Goal: Task Accomplishment & Management: Manage account settings

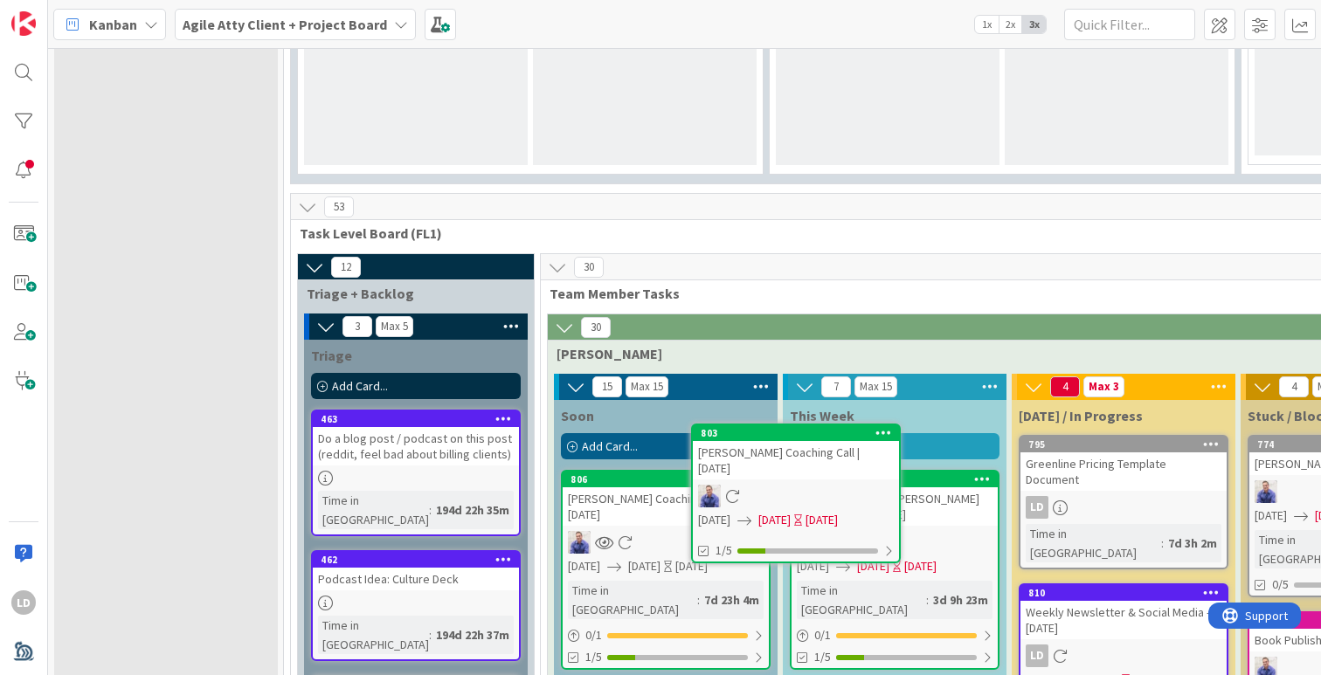
scroll to position [1732, 0]
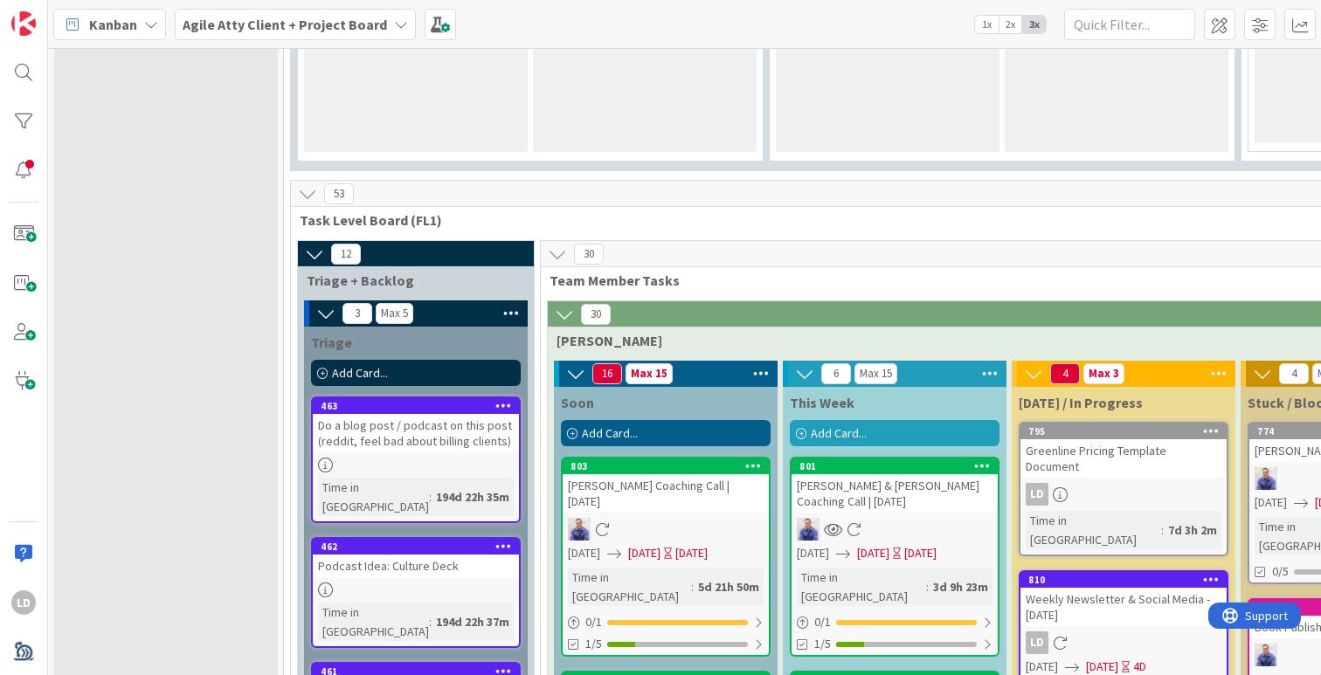
click at [615, 474] on div "[PERSON_NAME] Coaching Call | [DATE]" at bounding box center [666, 493] width 206 height 38
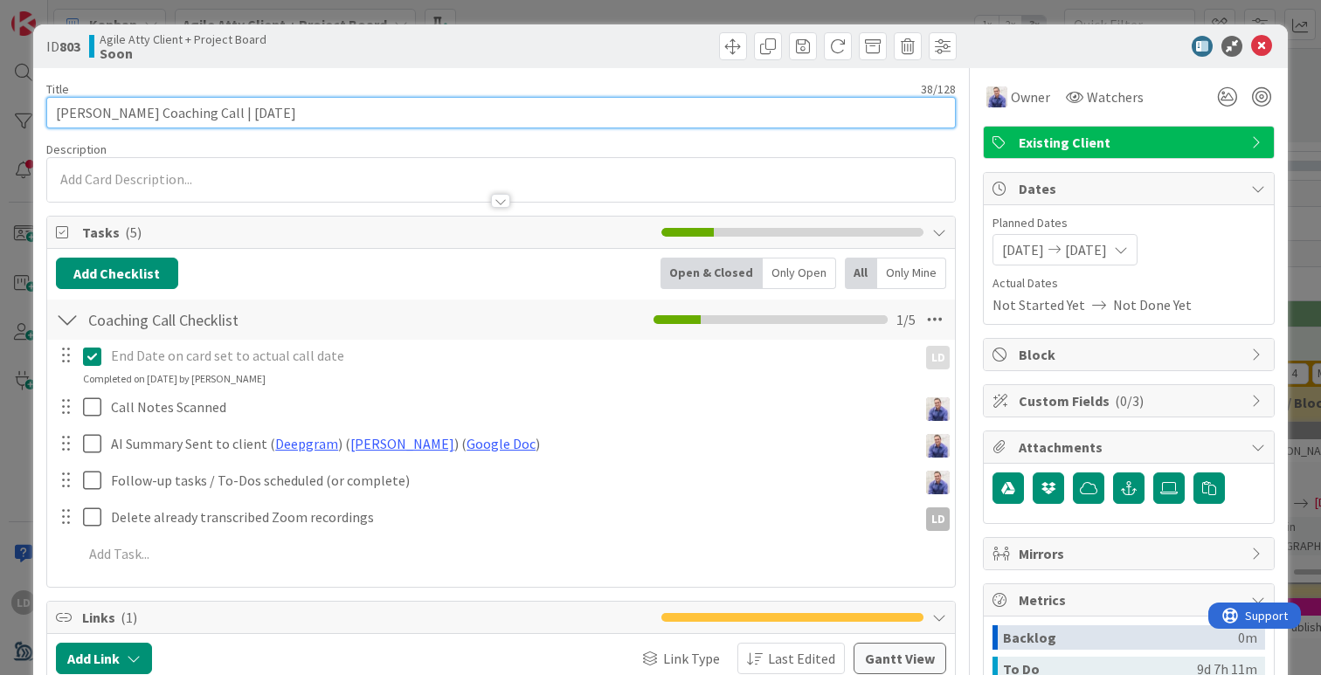
drag, startPoint x: 220, startPoint y: 110, endPoint x: 381, endPoint y: 121, distance: 161.1
click at [381, 121] on input "[PERSON_NAME] Coaching Call | [DATE]" at bounding box center [500, 112] width 909 height 31
type input "[PERSON_NAME] Coaching Call | TBD RESCHEDULING"
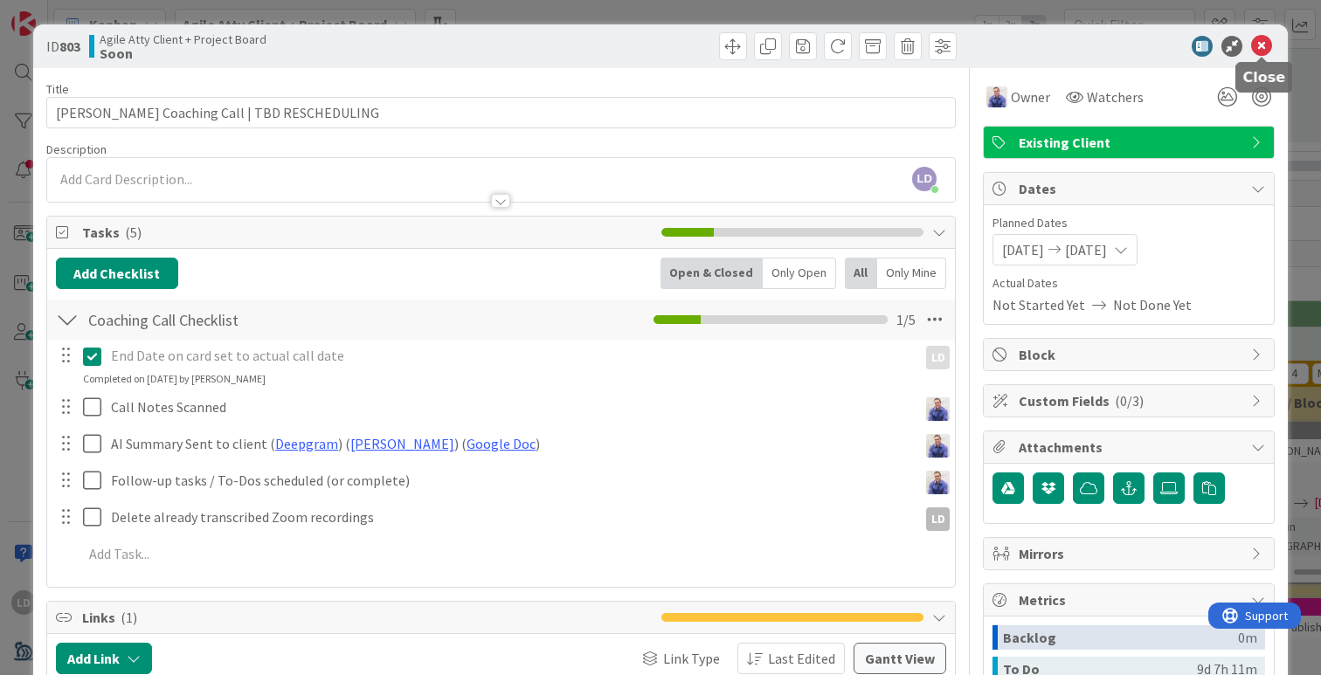
click at [1258, 49] on icon at bounding box center [1261, 46] width 21 height 21
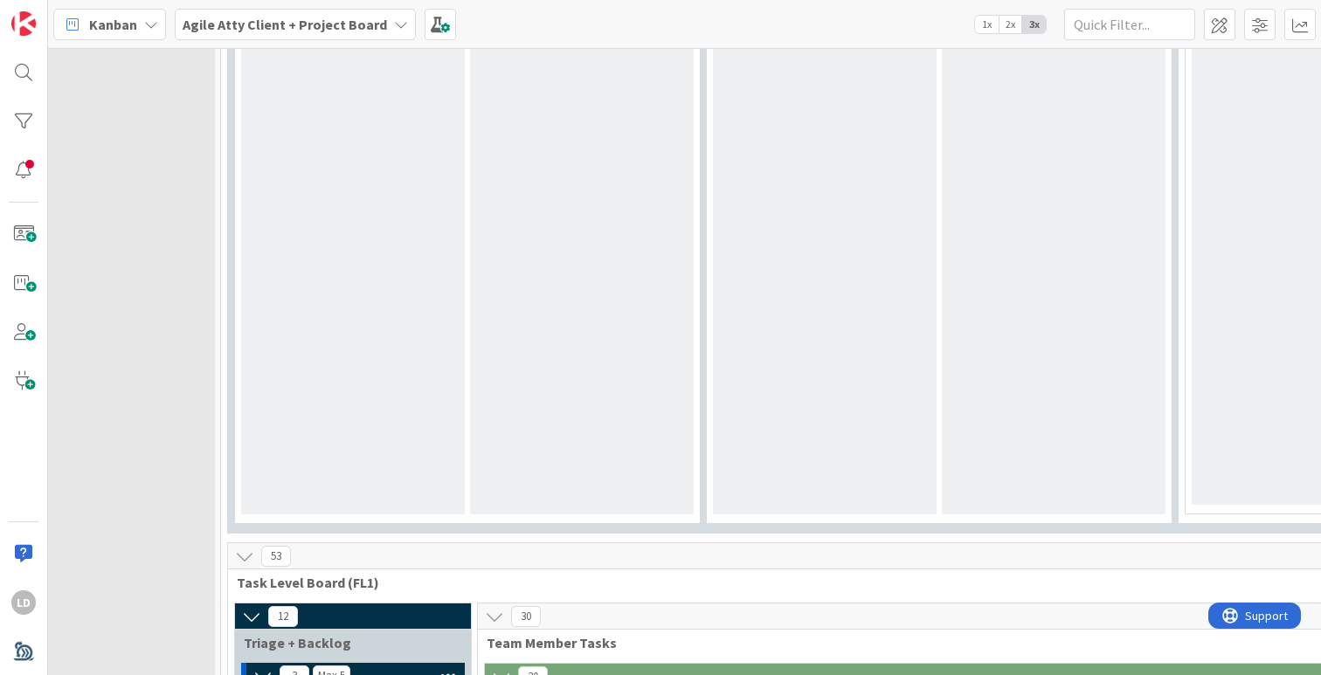
scroll to position [1369, 0]
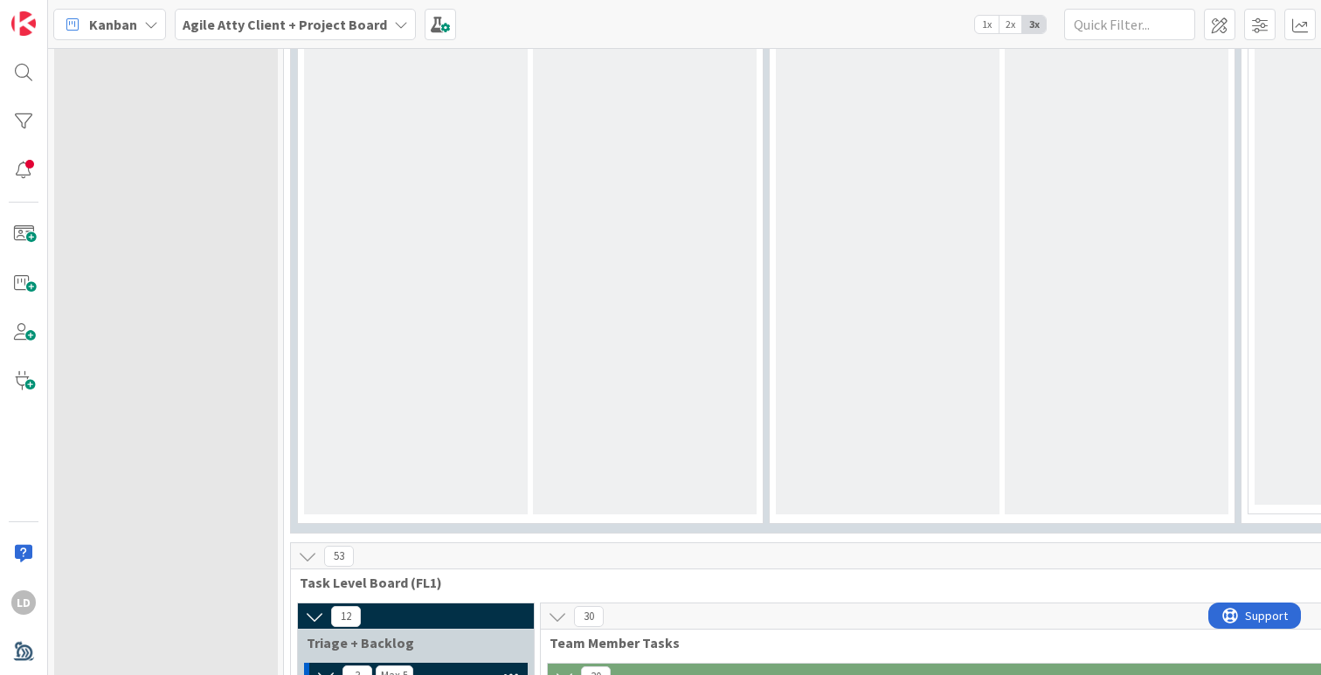
drag, startPoint x: 835, startPoint y: 296, endPoint x: 507, endPoint y: 3, distance: 440.5
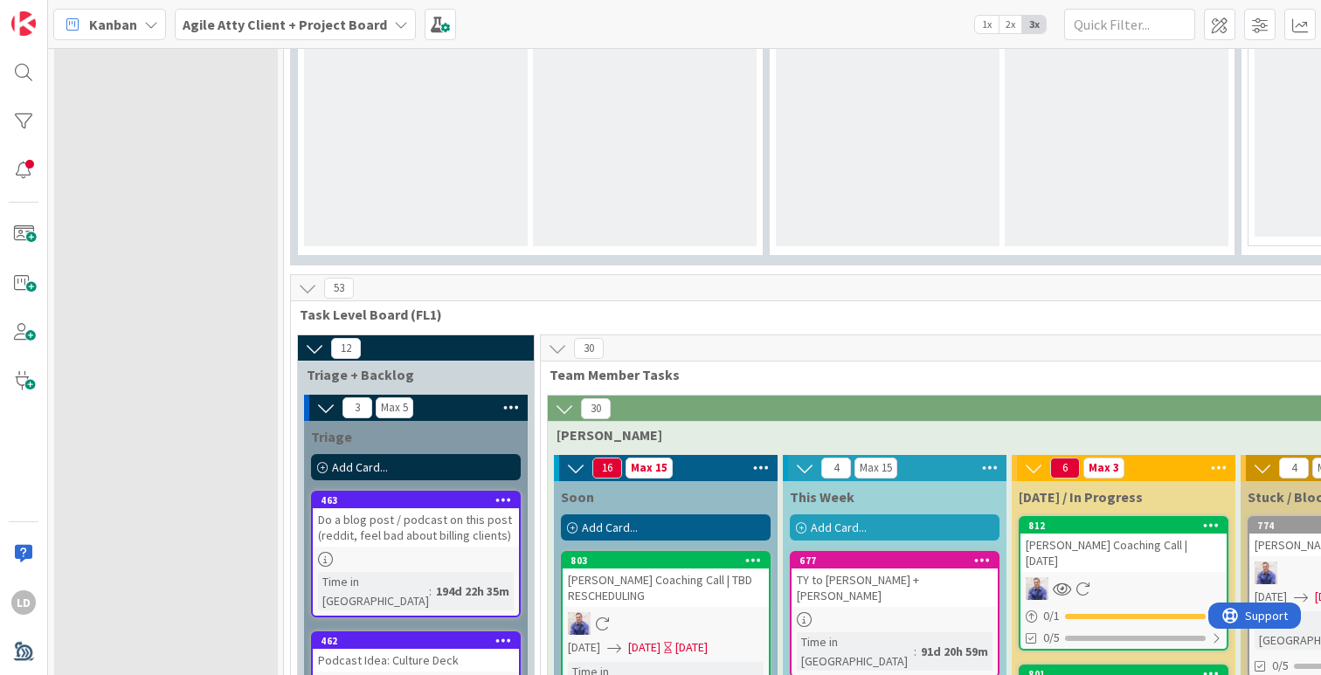
scroll to position [1680, 0]
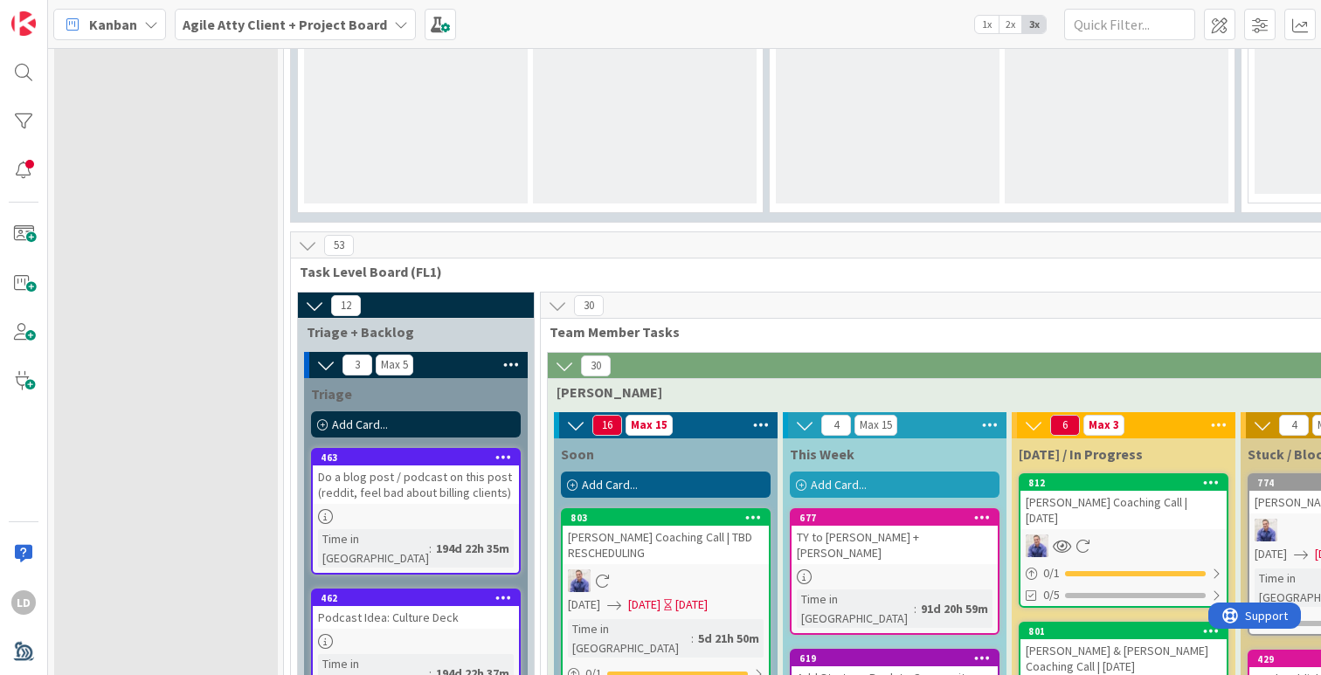
click at [604, 526] on div "[PERSON_NAME] Coaching Call | TBD RESCHEDULING" at bounding box center [666, 545] width 206 height 38
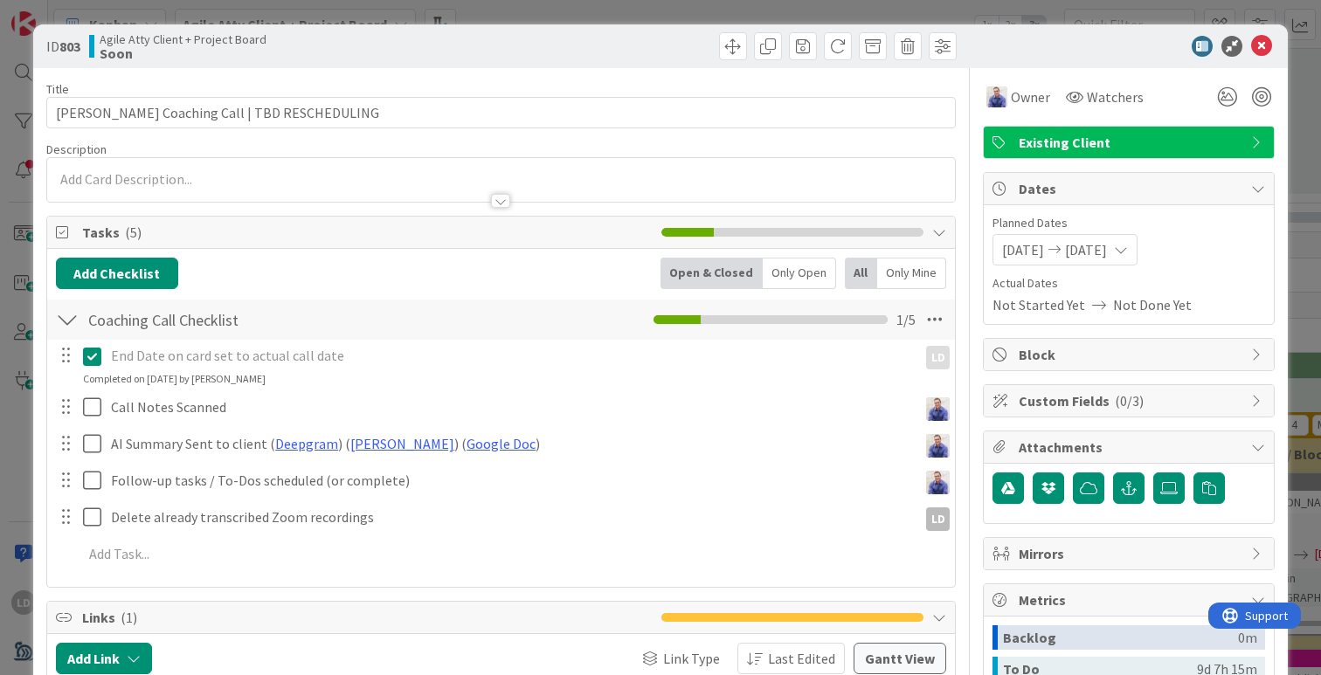
click at [1042, 248] on span "[DATE]" at bounding box center [1023, 249] width 42 height 21
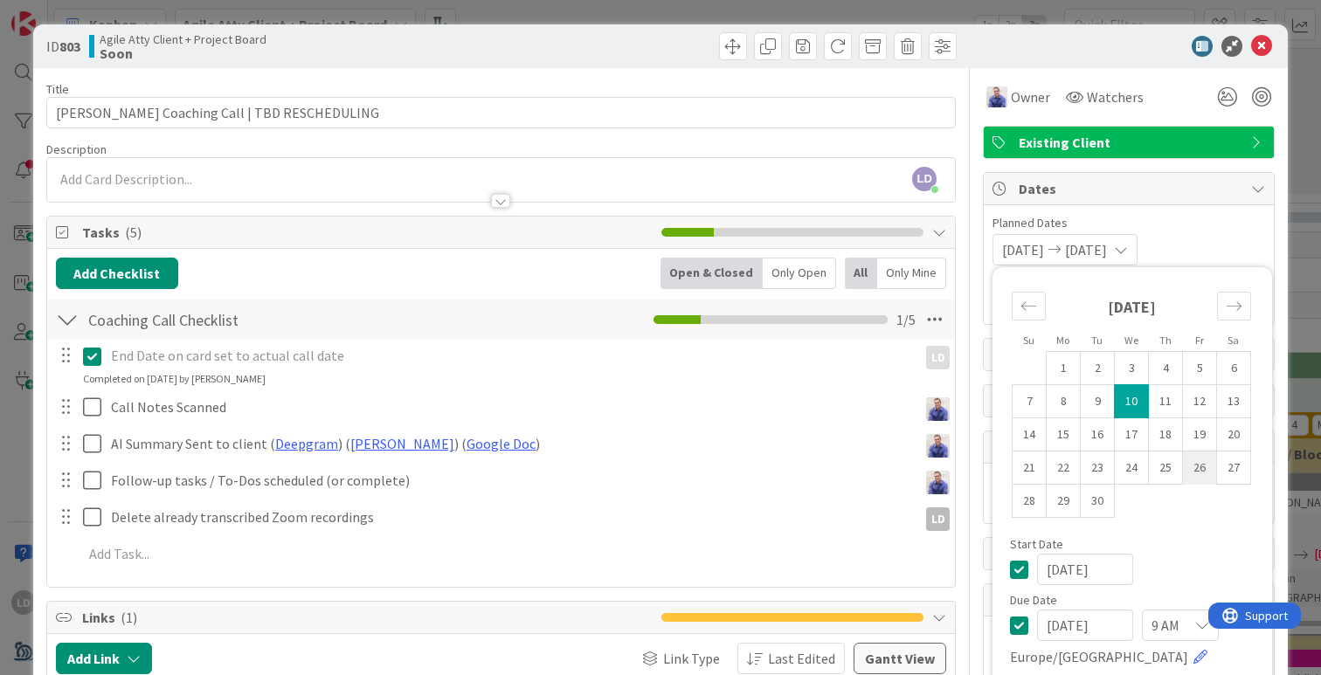
click at [1199, 461] on td "26" at bounding box center [1200, 468] width 34 height 33
type input "[DATE]"
click at [1199, 461] on td "26" at bounding box center [1200, 468] width 34 height 33
type input "[DATE]"
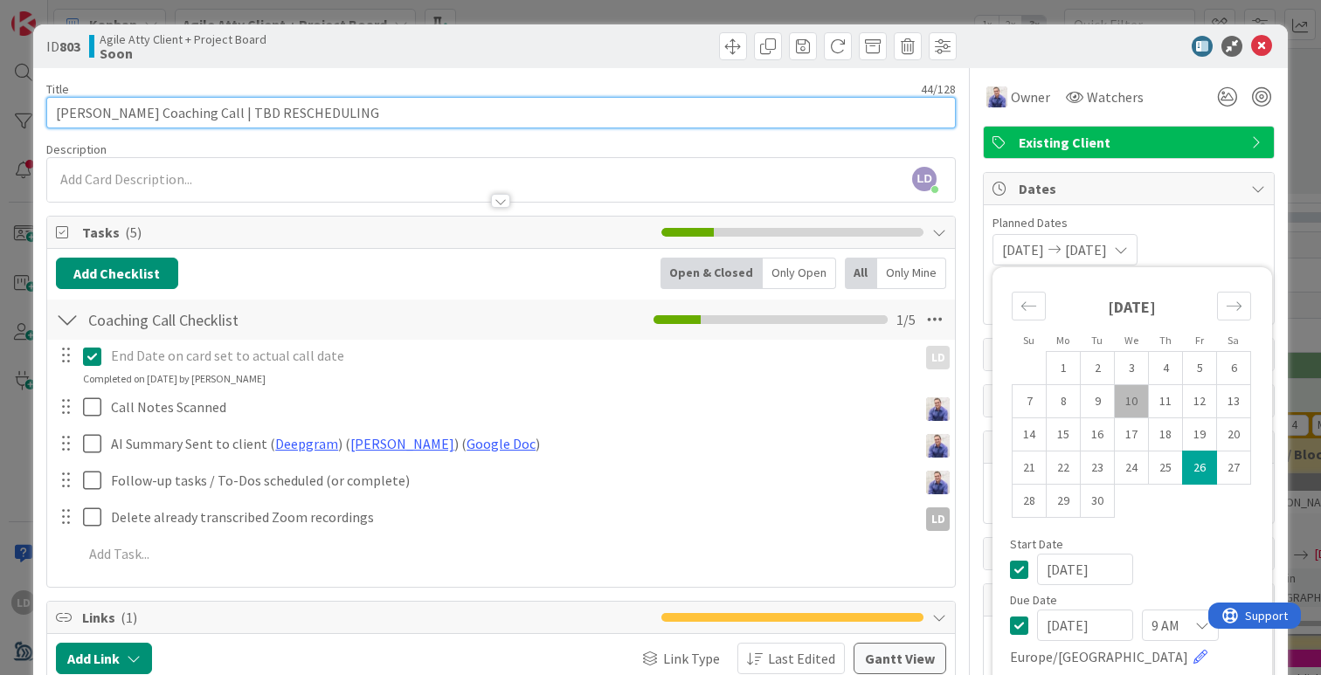
click at [317, 97] on input "[PERSON_NAME] Coaching Call | TBD RESCHEDULING" at bounding box center [500, 112] width 909 height 31
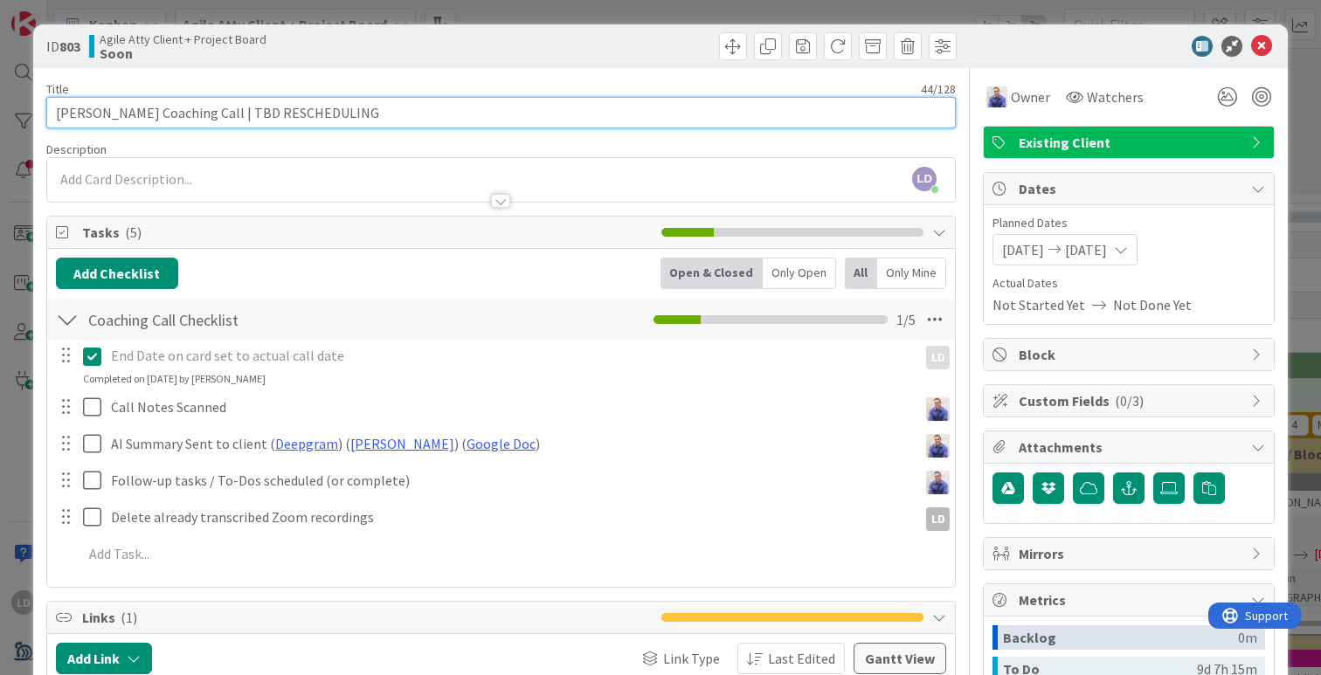
drag, startPoint x: 224, startPoint y: 109, endPoint x: 584, endPoint y: 121, distance: 360.1
click at [584, 121] on input "[PERSON_NAME] Coaching Call | TBD RESCHEDULING" at bounding box center [500, 112] width 909 height 31
type input "[PERSON_NAME] Coaching Call | [DATE]"
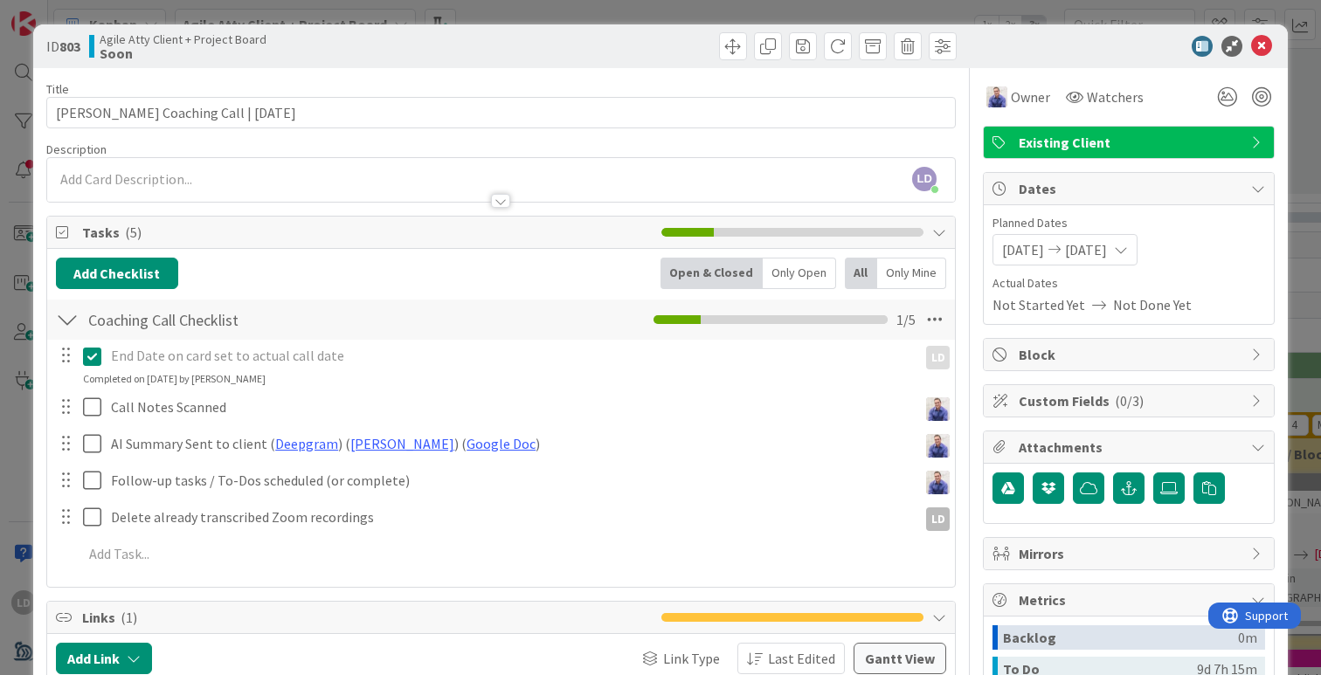
click at [636, 66] on div "ID 803 Agile Atty Client + Project Board Soon" at bounding box center [660, 46] width 1255 height 44
click at [1269, 45] on icon at bounding box center [1261, 46] width 21 height 21
